Goal: Information Seeking & Learning: Learn about a topic

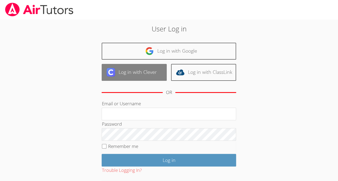
click at [146, 73] on link "Log in with Clever" at bounding box center [133, 72] width 65 height 17
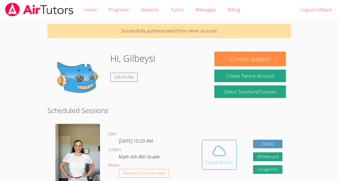
click at [223, 150] on icon at bounding box center [219, 150] width 12 height 9
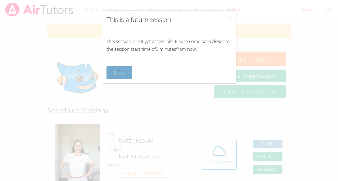
click at [119, 69] on button "Okay" at bounding box center [119, 72] width 26 height 13
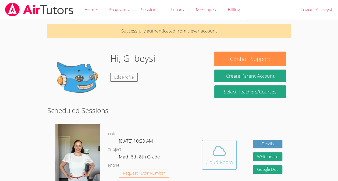
click at [217, 143] on button "Cloud Room" at bounding box center [218, 155] width 35 height 30
click at [230, 158] on div "Cloud Room" at bounding box center [218, 162] width 27 height 8
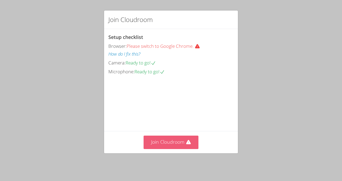
click at [164, 144] on button "Join Cloudroom" at bounding box center [170, 142] width 55 height 13
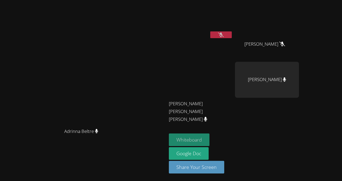
click at [209, 140] on button "Whiteboard" at bounding box center [189, 139] width 41 height 13
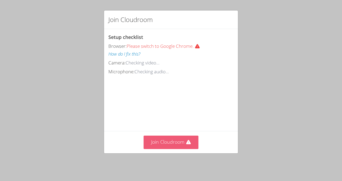
click at [191, 149] on button "Join Cloudroom" at bounding box center [170, 142] width 55 height 13
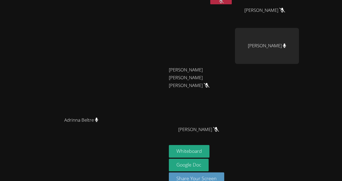
scroll to position [45, 0]
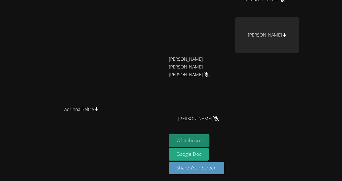
click at [209, 143] on button "Whiteboard" at bounding box center [189, 140] width 41 height 13
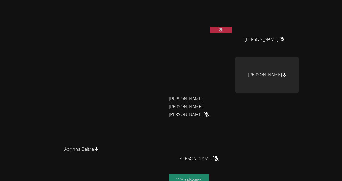
scroll to position [2, 0]
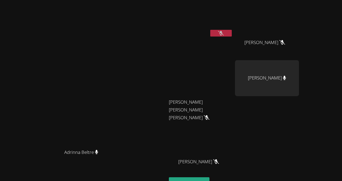
click at [233, 28] on video at bounding box center [201, 19] width 64 height 36
click at [223, 32] on icon at bounding box center [221, 33] width 6 height 5
click at [231, 30] on button at bounding box center [220, 33] width 21 height 7
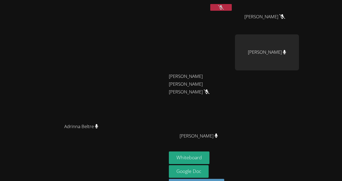
scroll to position [28, 0]
click at [209, 156] on button "Whiteboard" at bounding box center [189, 157] width 41 height 13
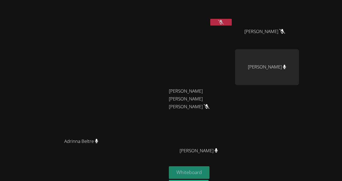
scroll to position [0, 0]
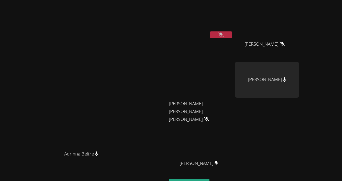
click at [231, 32] on button at bounding box center [220, 34] width 21 height 7
click at [222, 35] on icon at bounding box center [220, 34] width 3 height 5
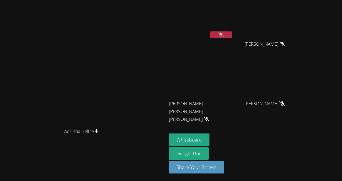
click at [223, 33] on icon at bounding box center [221, 34] width 6 height 5
click at [222, 35] on icon at bounding box center [220, 34] width 3 height 5
click at [231, 32] on button at bounding box center [220, 34] width 21 height 7
click at [231, 37] on button at bounding box center [220, 34] width 21 height 7
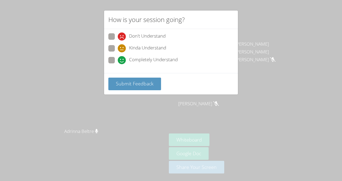
click at [156, 44] on span "Kinda Understand" at bounding box center [147, 48] width 37 height 8
click at [122, 45] on input "Kinda Understand" at bounding box center [120, 47] width 5 height 5
radio input "true"
click at [143, 78] on button "Submit Feedback" at bounding box center [134, 84] width 53 height 13
